Goal: Task Accomplishment & Management: Manage account settings

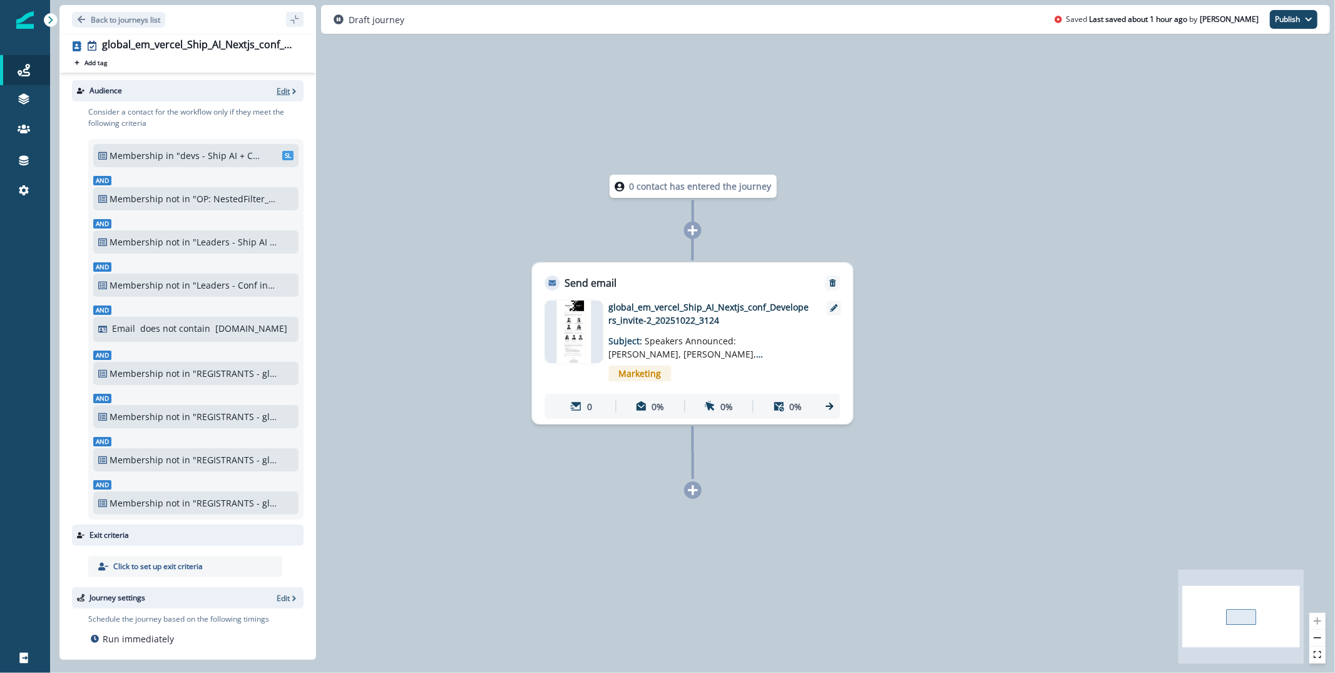
click at [281, 86] on p "Edit" at bounding box center [283, 91] width 13 height 11
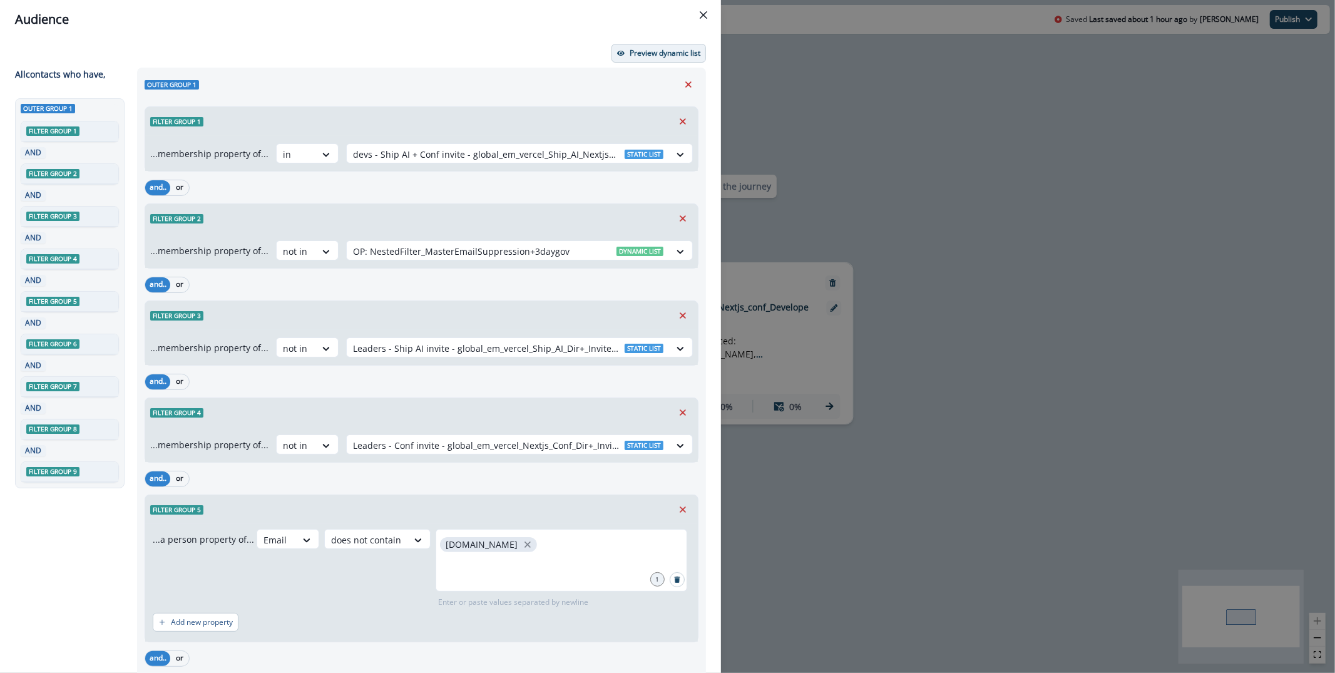
click at [648, 51] on p "Preview dynamic list" at bounding box center [665, 53] width 71 height 9
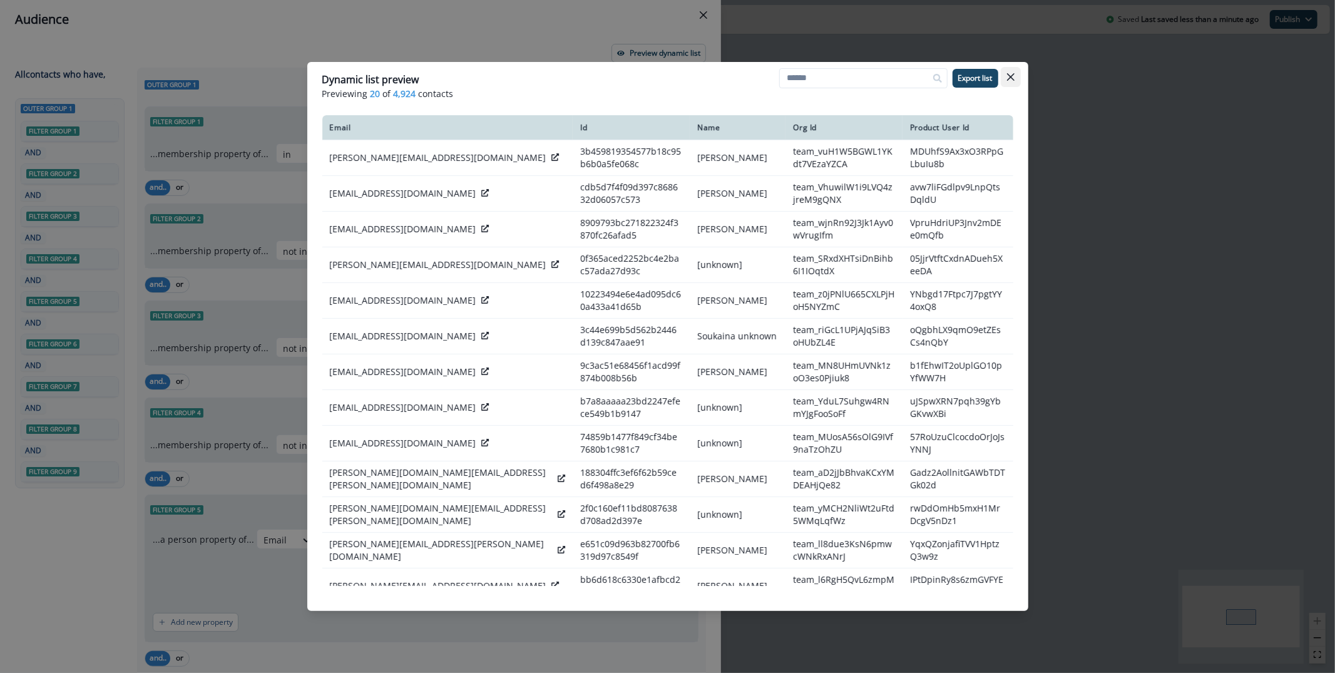
click at [1017, 78] on button "Close" at bounding box center [1011, 77] width 20 height 20
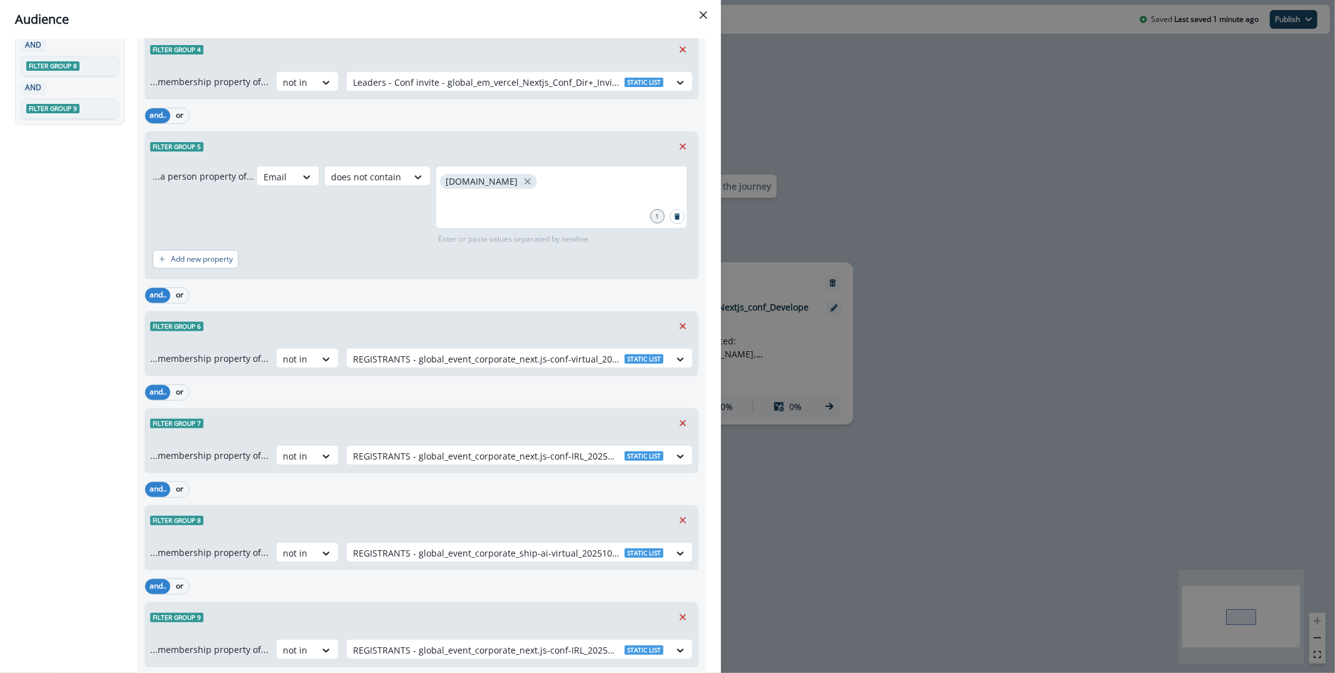
scroll to position [440, 0]
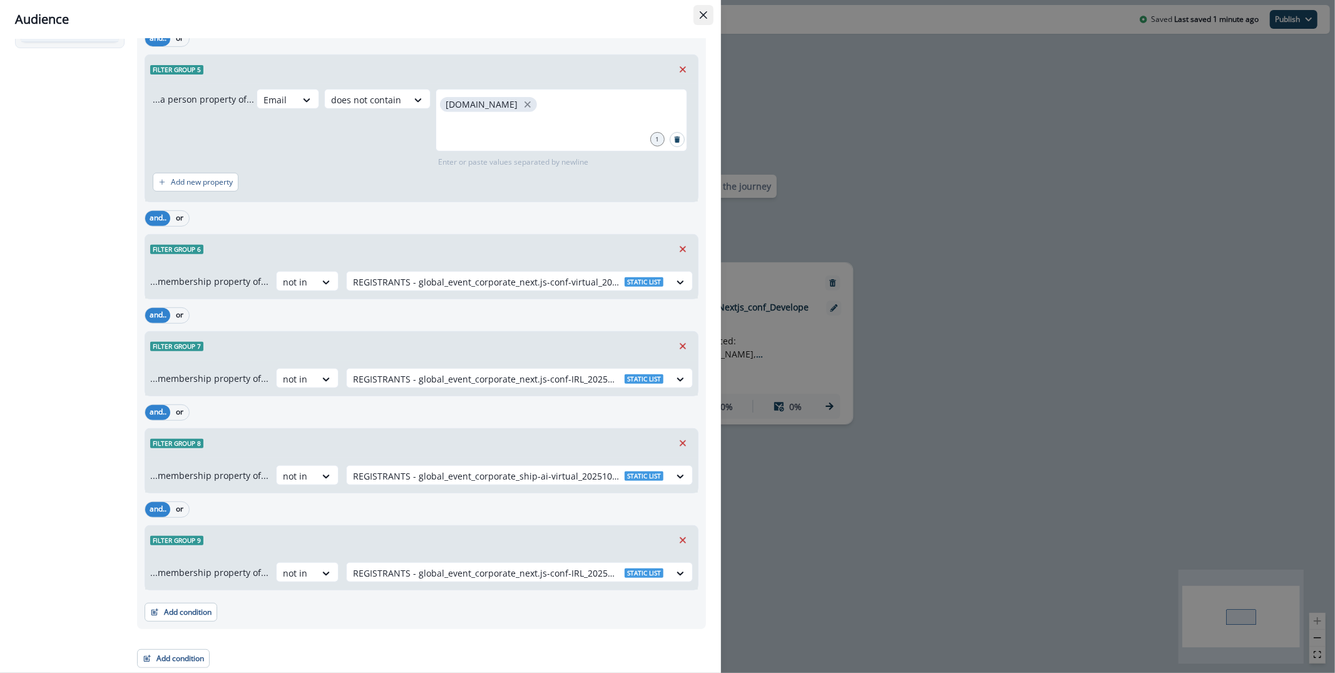
click at [707, 9] on button "Close" at bounding box center [703, 15] width 20 height 20
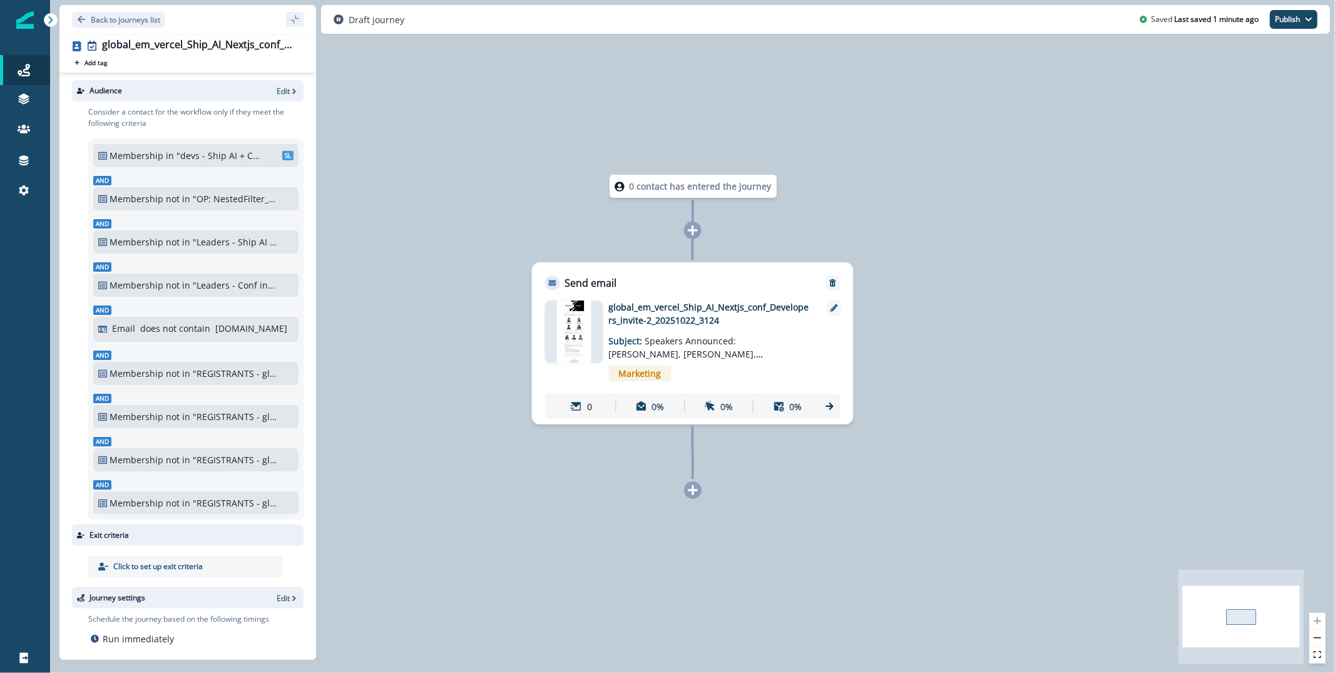
click at [567, 315] on img at bounding box center [574, 331] width 34 height 63
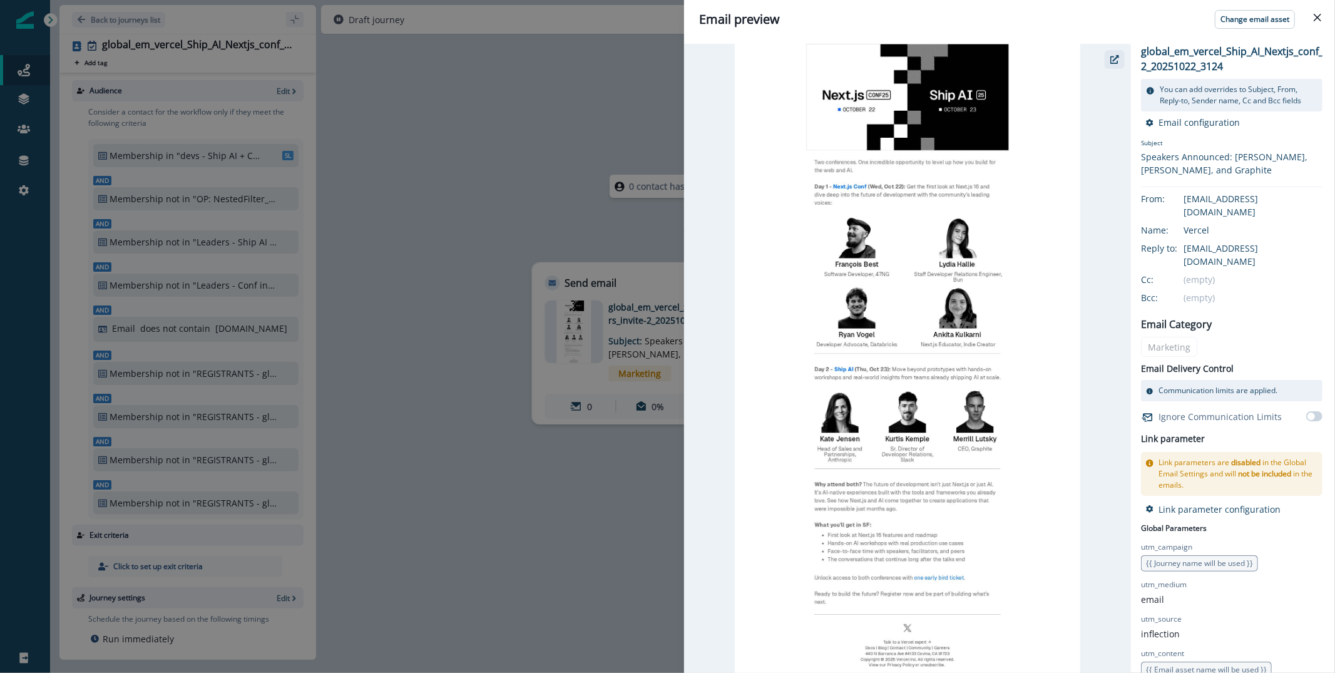
click at [1113, 64] on button "button" at bounding box center [1115, 59] width 20 height 19
click at [448, 111] on div "Email preview Change email asset global_em_vercel_Ship_AI_Nextjs_conf_Developer…" at bounding box center [667, 336] width 1335 height 673
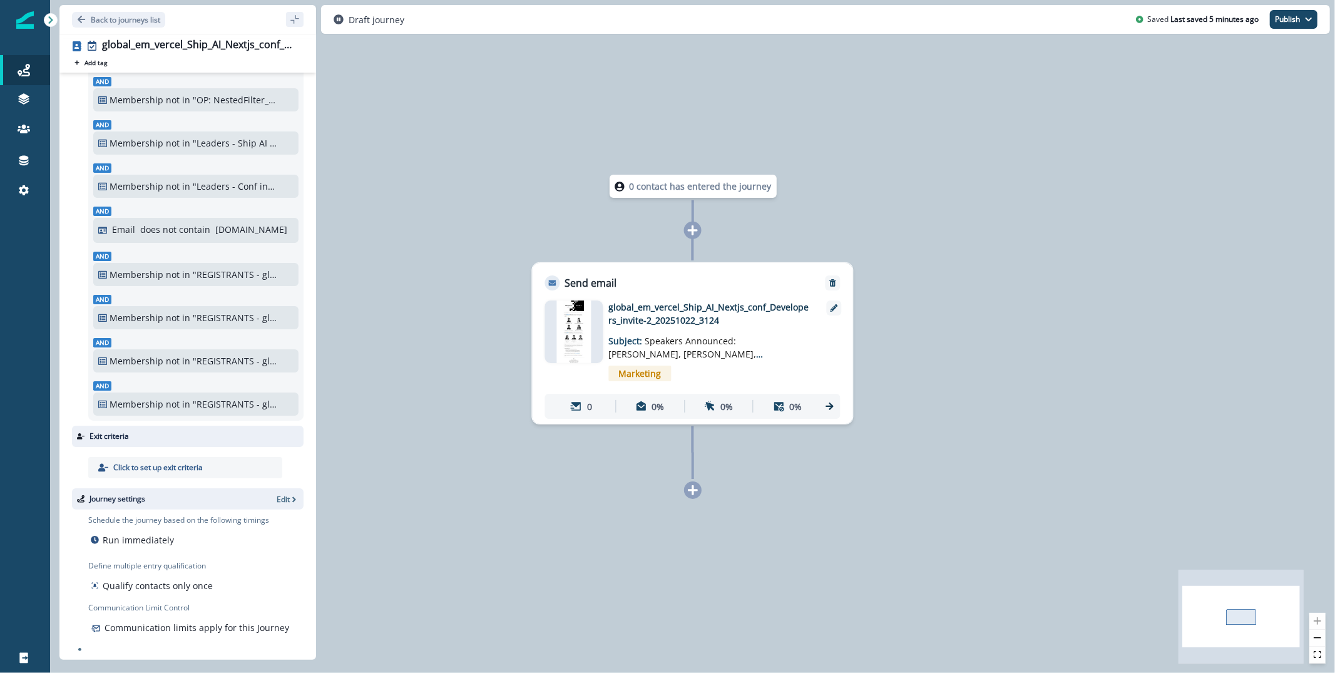
scroll to position [0, 0]
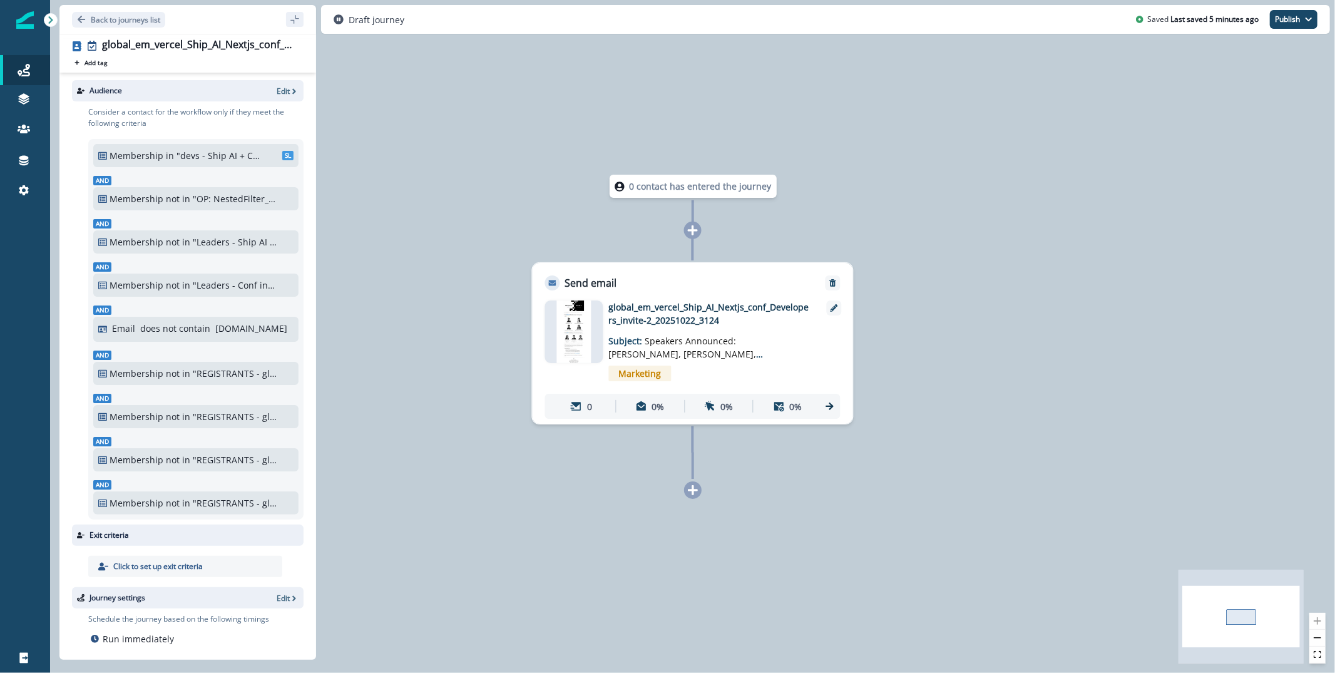
click at [1293, 30] on div "Draft journey Saved Last saved 5 minutes ago Publish as active journey as inact…" at bounding box center [825, 19] width 1009 height 29
click at [1292, 25] on button "Publish" at bounding box center [1294, 19] width 48 height 19
click at [1240, 49] on button "as active journey" at bounding box center [1247, 50] width 139 height 23
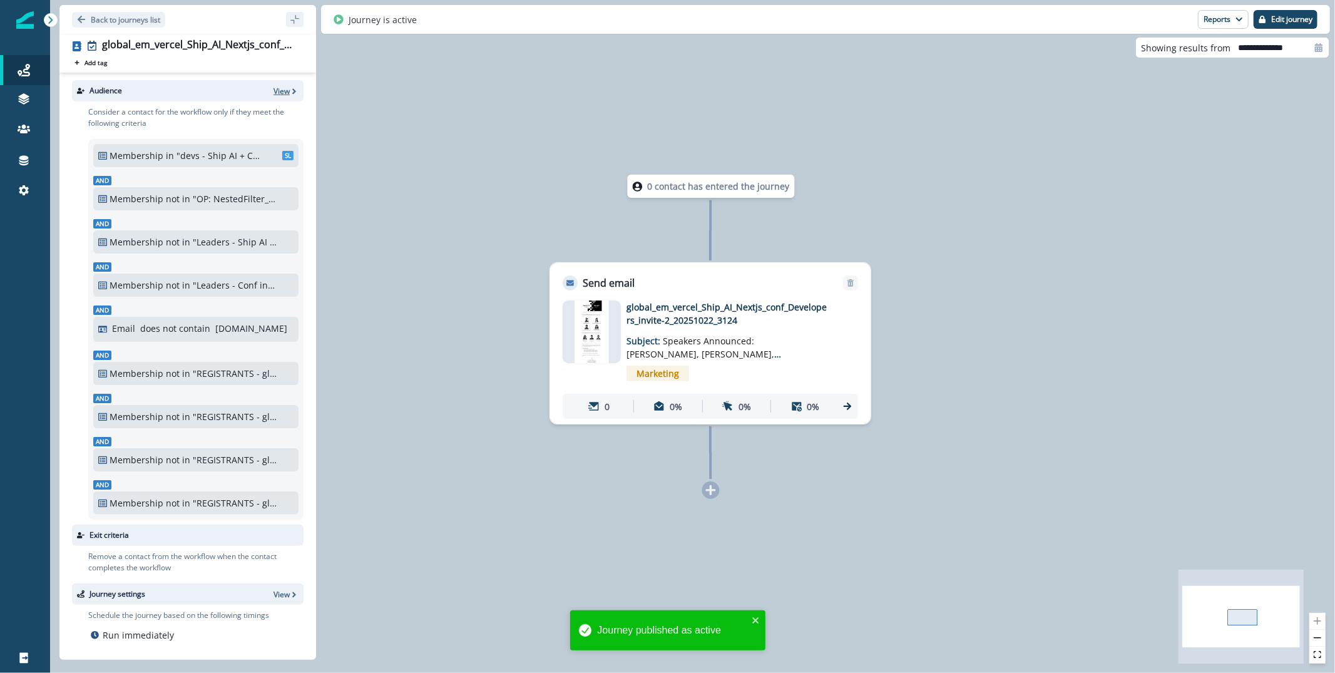
click at [287, 91] on p "View" at bounding box center [281, 91] width 16 height 11
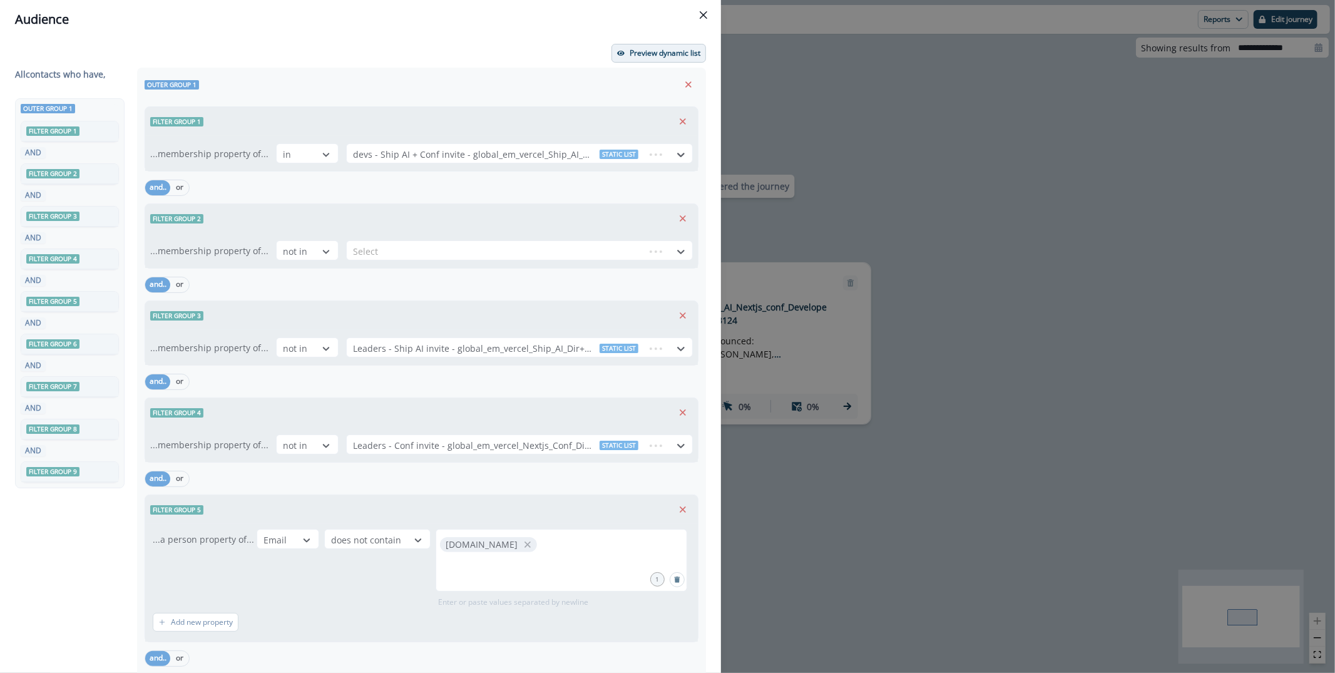
click at [684, 54] on p "Preview dynamic list" at bounding box center [665, 53] width 71 height 9
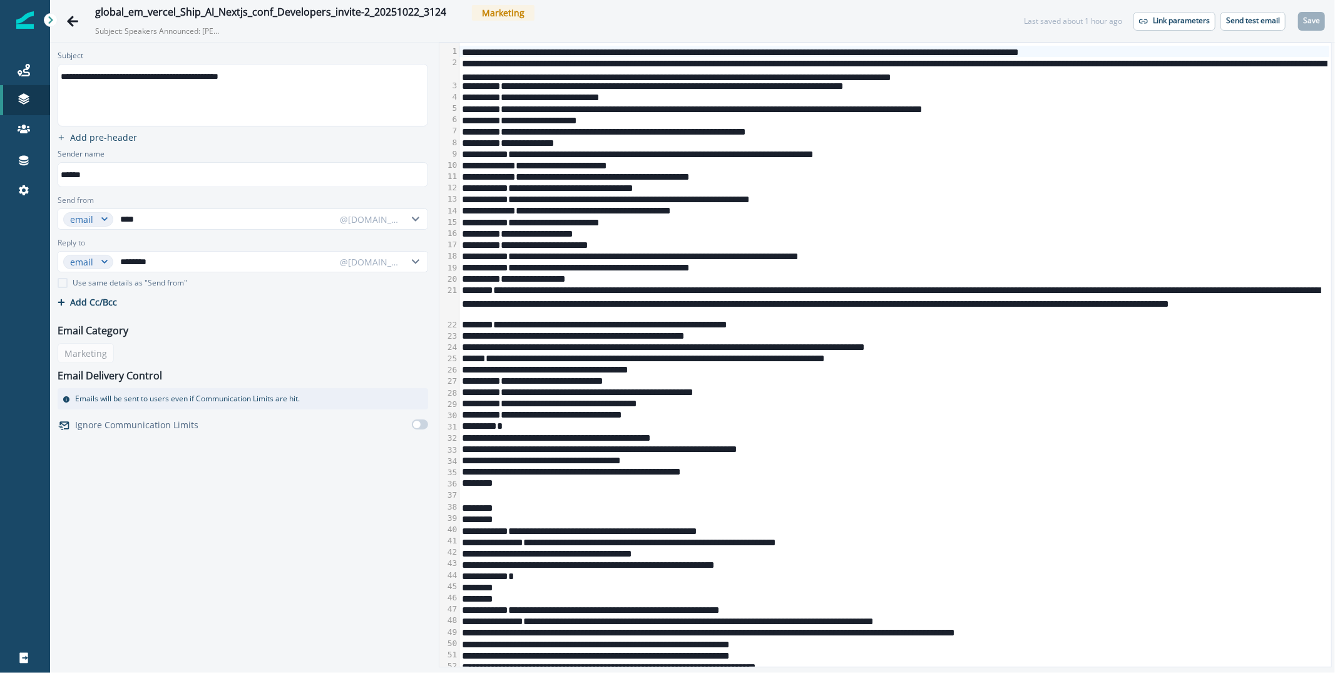
click at [606, 68] on div "**********" at bounding box center [894, 68] width 870 height 23
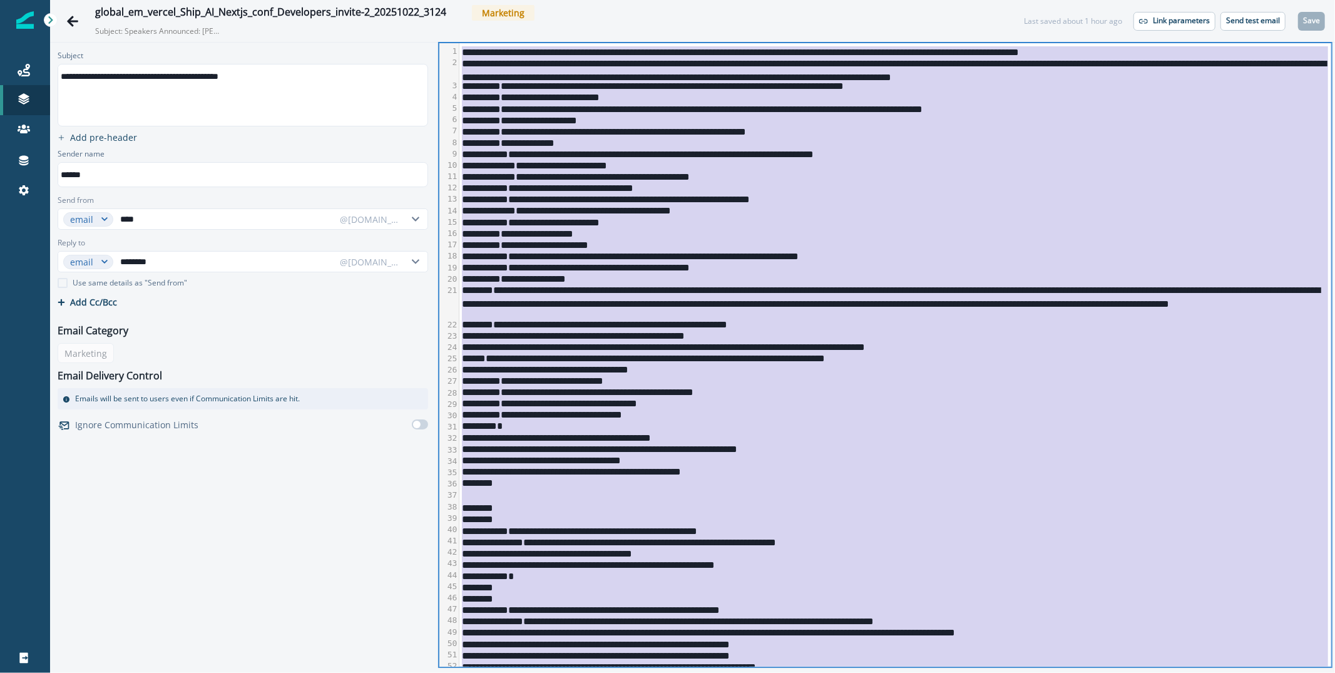
copy div "**********"
click at [309, 74] on div "**********" at bounding box center [241, 76] width 367 height 19
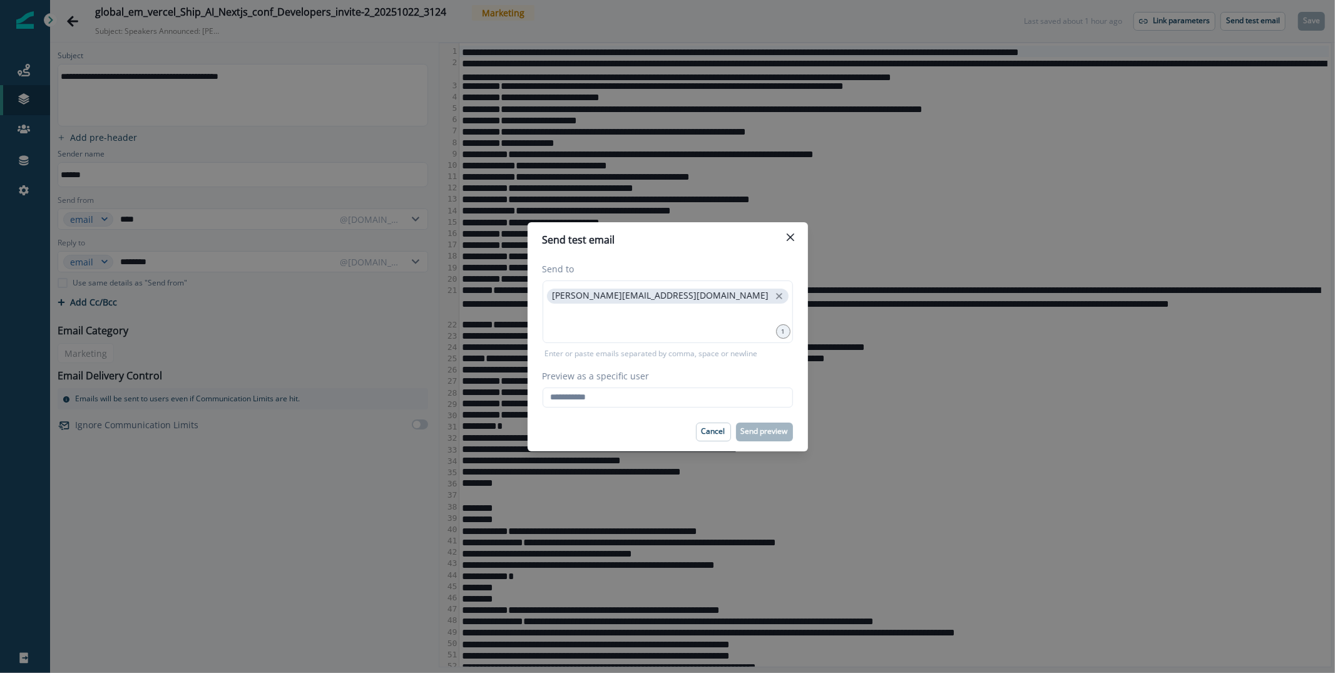
click at [575, 384] on div "Preview as a specific user Loading... Person data unavailable" at bounding box center [668, 388] width 250 height 38
click at [586, 401] on input "Preview as a specific user" at bounding box center [668, 397] width 250 height 20
type input "**********"
click at [565, 421] on footer "Cancel Send preview" at bounding box center [668, 431] width 280 height 39
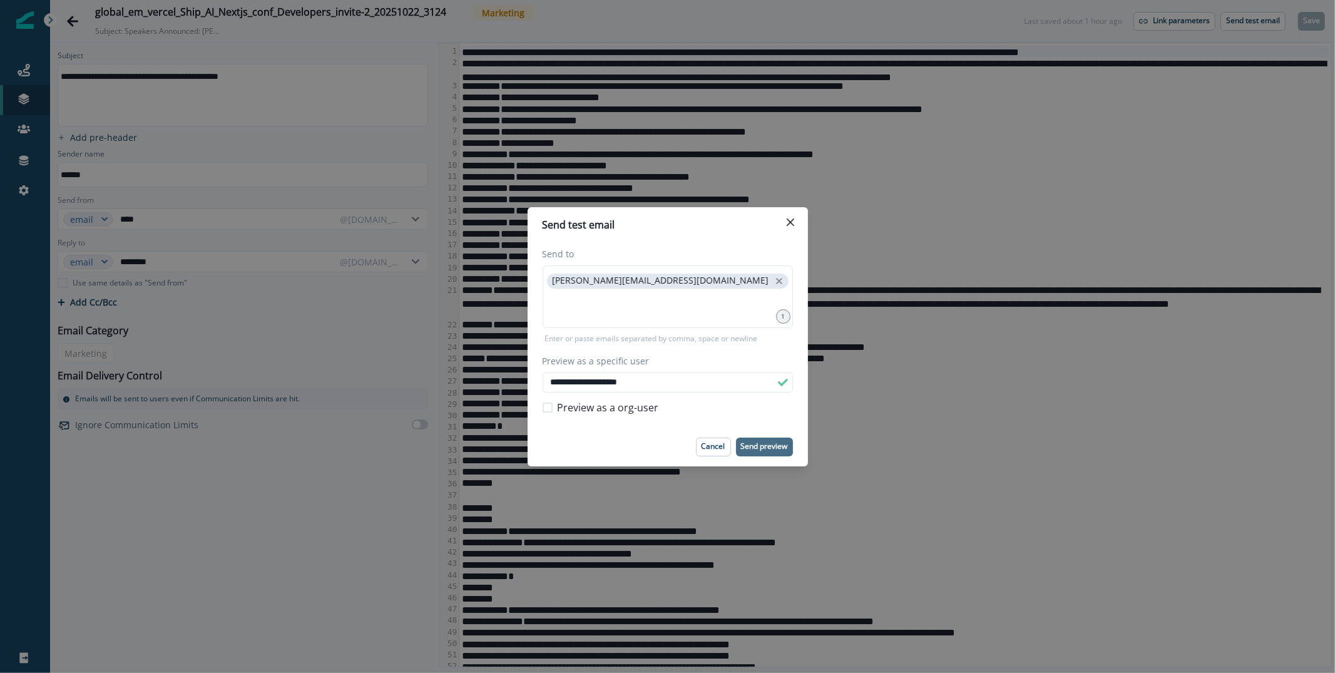
click at [756, 449] on p "Send preview" at bounding box center [764, 446] width 47 height 9
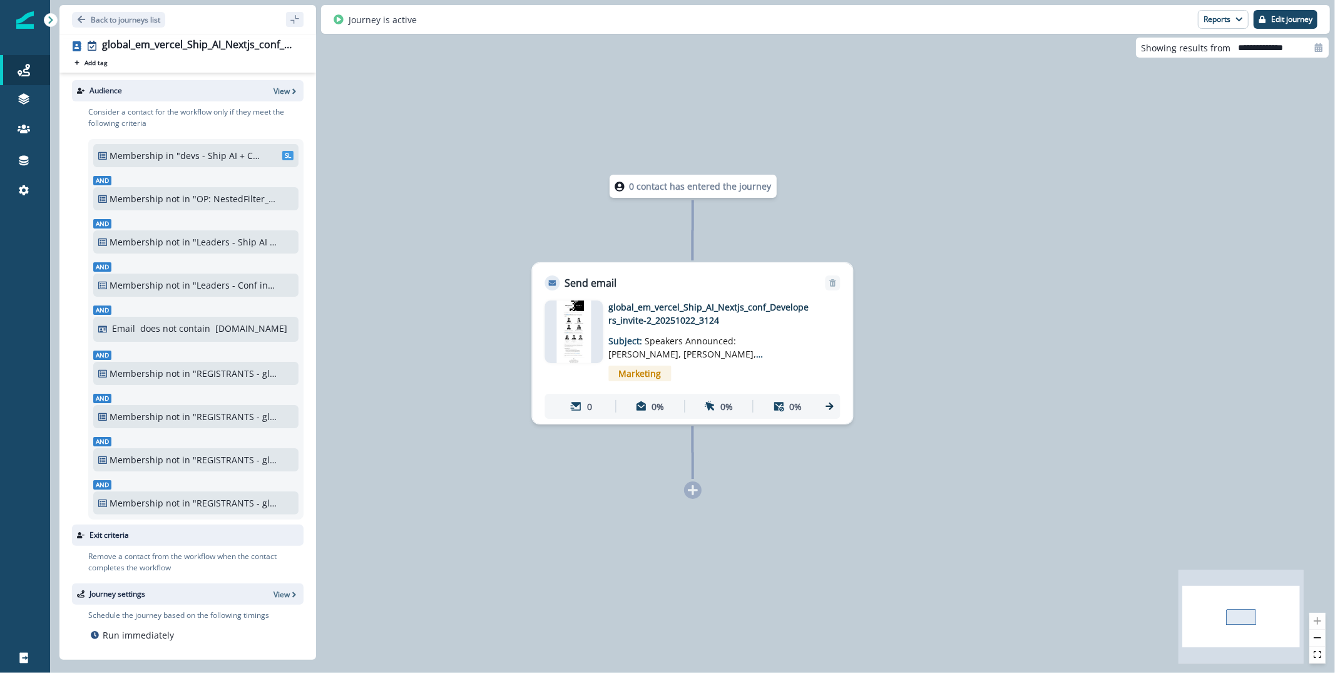
click at [581, 324] on img at bounding box center [574, 331] width 34 height 63
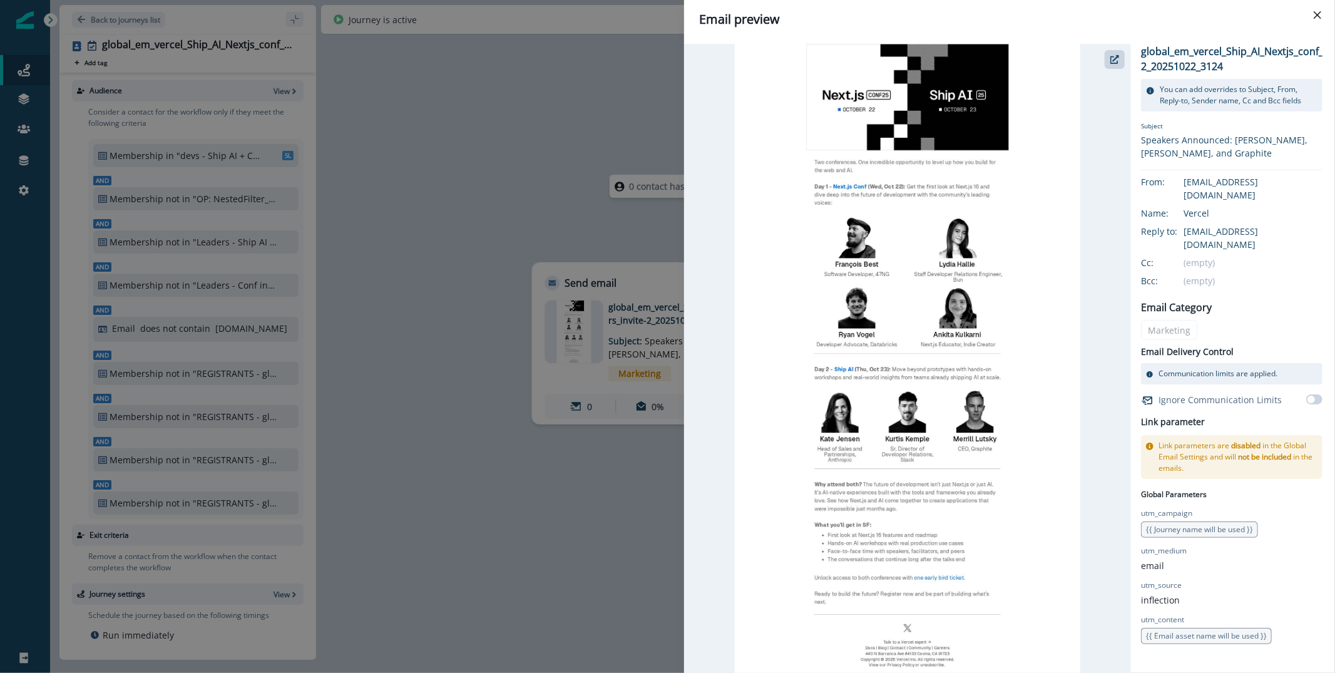
click at [595, 131] on div "Email preview global_em_vercel_Ship_AI_Nextjs_conf_Developers_invite-2_20251022…" at bounding box center [667, 336] width 1335 height 673
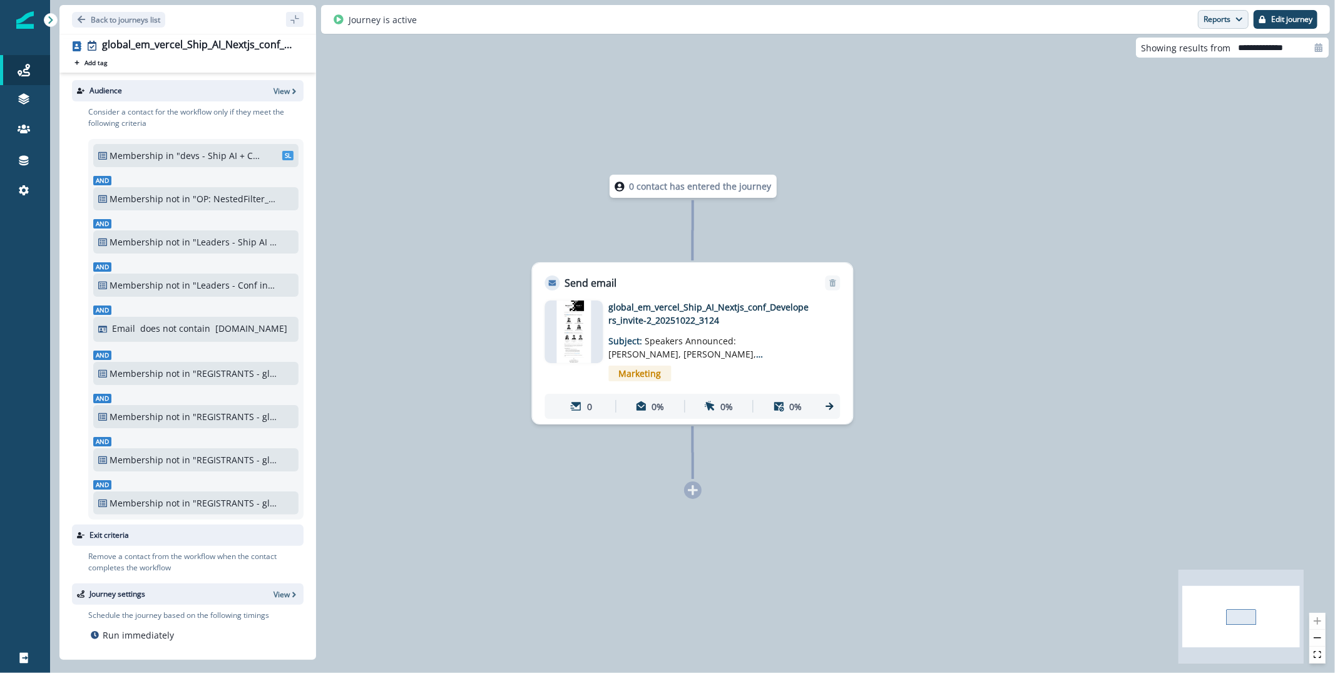
click at [1228, 16] on button "Reports" at bounding box center [1223, 19] width 51 height 19
click at [1168, 41] on button "Email Report" at bounding box center [1176, 50] width 141 height 23
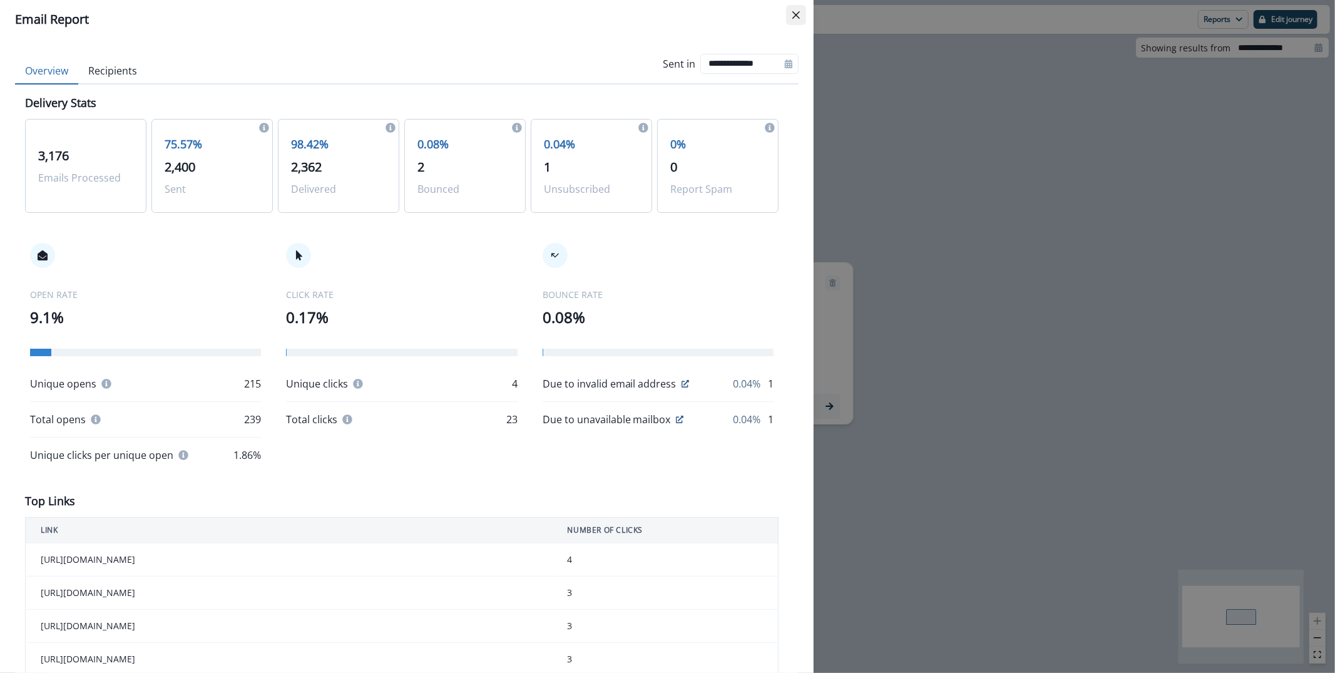
click at [795, 10] on button "Close" at bounding box center [796, 15] width 20 height 20
